Goal: Check status

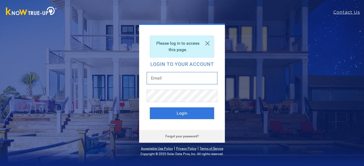
click at [175, 78] on input "text" at bounding box center [182, 78] width 71 height 12
type input "[EMAIL_ADDRESS][DOMAIN_NAME]"
click at [150, 107] on button "Login" at bounding box center [182, 113] width 64 height 12
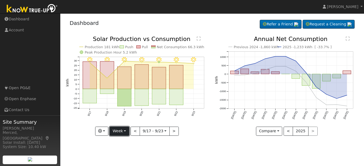
click at [123, 129] on button "Week" at bounding box center [120, 131] width 20 height 9
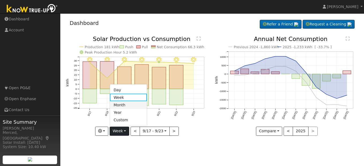
click at [127, 107] on link "Month" at bounding box center [128, 105] width 37 height 8
click at [0, 0] on div at bounding box center [0, 0] width 0 height 0
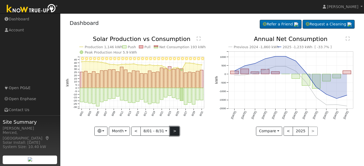
click at [173, 130] on button ">" at bounding box center [174, 131] width 9 height 9
type input "2025-09-01"
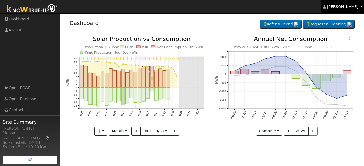
click at [338, 8] on span "James Mendoza" at bounding box center [342, 7] width 31 height 4
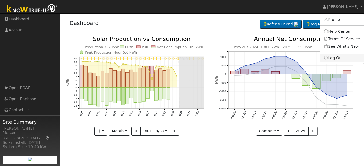
click at [338, 57] on link "Log Out" at bounding box center [342, 58] width 44 height 8
click at [338, 57] on icon "Previous 2024 -1,860 kWh 2025 -1,233 kWh [ -33.7% ] Sep '24 Oct '24 Nov '24 Dec…" at bounding box center [286, 84] width 143 height 96
